Goal: Task Accomplishment & Management: Use online tool/utility

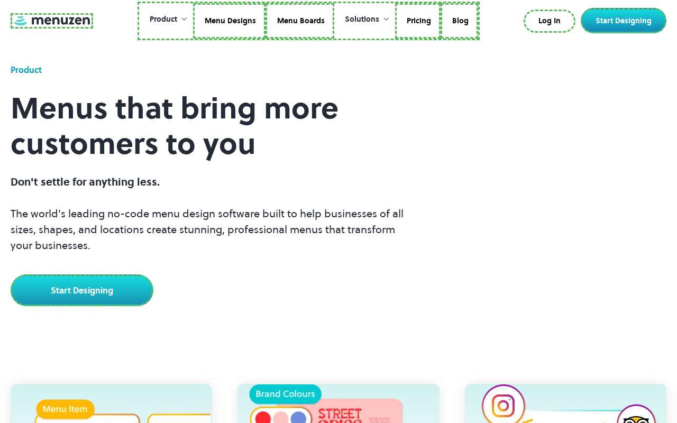
click at [50, 21] on link at bounding box center [52, 20] width 83 height 15
click at [228, 21] on link "Menu Designs" at bounding box center [227, 21] width 72 height 36
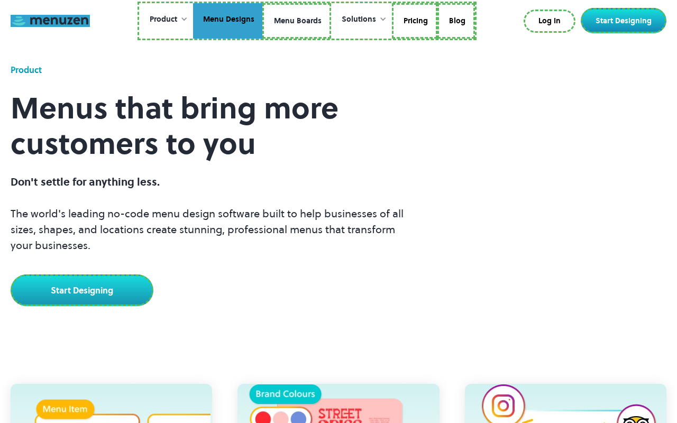
click at [296, 21] on link "Menu Boards" at bounding box center [296, 21] width 69 height 36
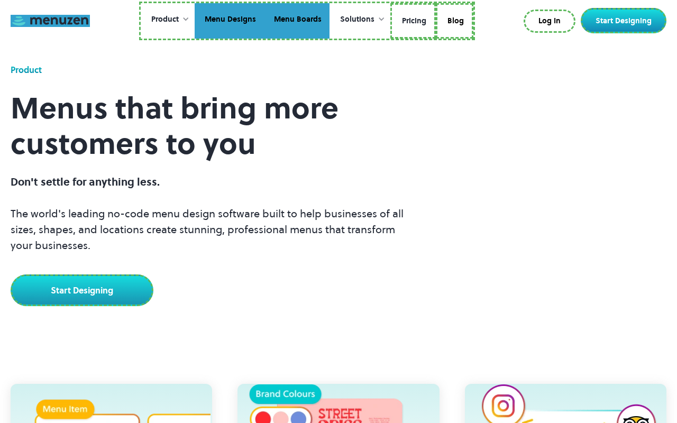
click at [412, 21] on link "Pricing" at bounding box center [412, 21] width 45 height 36
click at [453, 19] on link "Blog" at bounding box center [453, 21] width 38 height 36
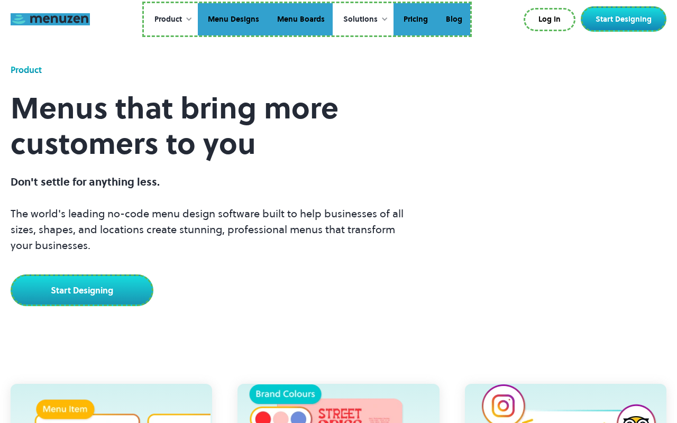
click at [552, 20] on link "Log In" at bounding box center [550, 19] width 52 height 23
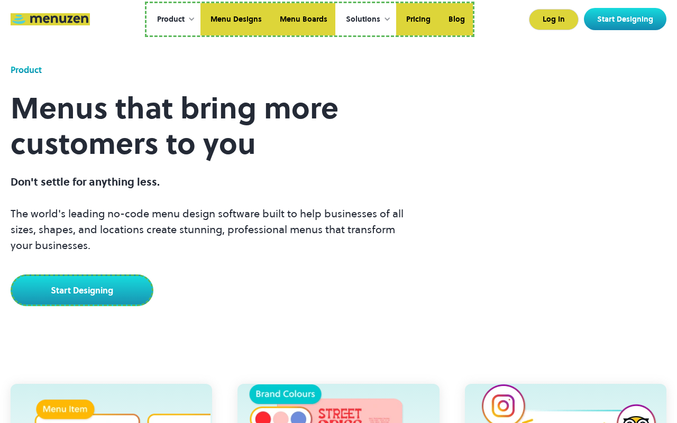
click at [626, 19] on link "Start Designing" at bounding box center [625, 19] width 83 height 22
